Goal: Task Accomplishment & Management: Use online tool/utility

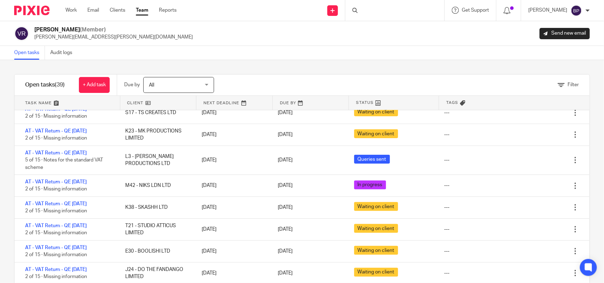
scroll to position [177, 0]
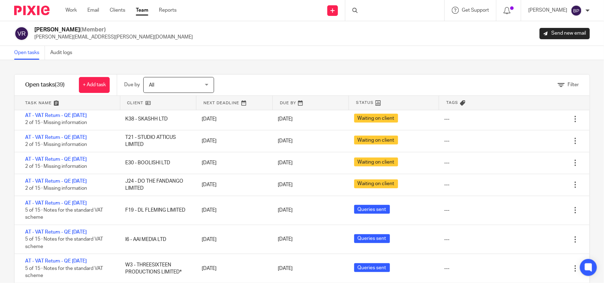
click at [20, 55] on link "Open tasks" at bounding box center [29, 53] width 31 height 14
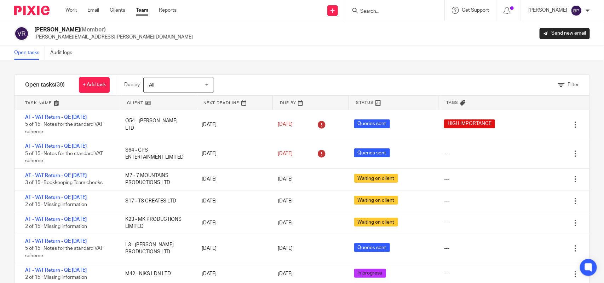
click at [287, 69] on div "Filter tasks Only show tasks matching all of these conditions 1 Client name Is …" at bounding box center [302, 171] width 604 height 223
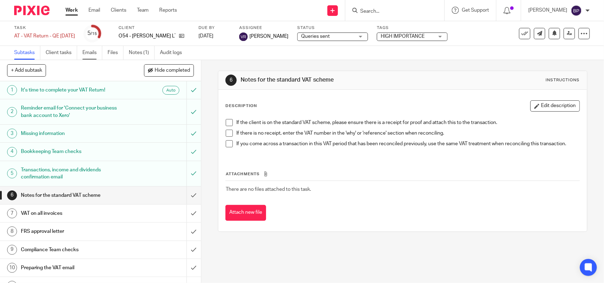
click at [91, 51] on link "Emails" at bounding box center [92, 53] width 20 height 14
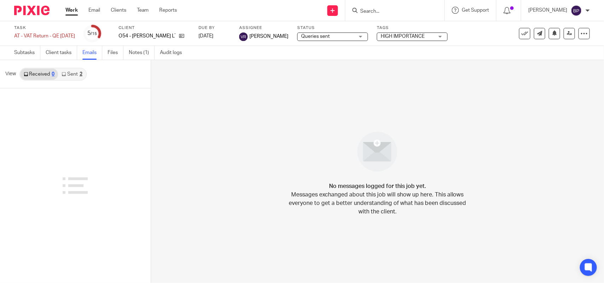
click at [76, 76] on link "Sent 2" at bounding box center [72, 74] width 28 height 11
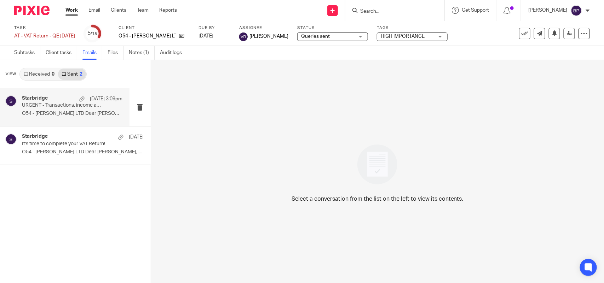
click at [63, 105] on p "URGENT - Transactions, income and dividends confirmation required to complete y…" at bounding box center [62, 106] width 80 height 6
